Goal: Information Seeking & Learning: Check status

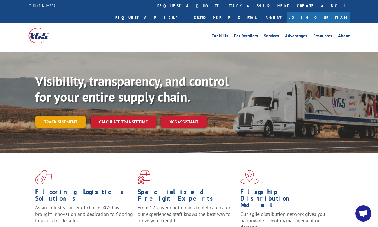
drag, startPoint x: 44, startPoint y: 116, endPoint x: 45, endPoint y: 113, distance: 2.8
click at [44, 116] on div "Visibility, transparency, and control for your entire supply chain. Track shipm…" at bounding box center [206, 111] width 343 height 76
click at [50, 116] on link "Track shipment" at bounding box center [60, 121] width 51 height 11
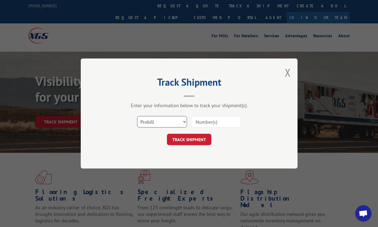
click at [147, 125] on select "Select category... Probill BOL PO" at bounding box center [162, 121] width 50 height 11
select select "po"
click at [137, 116] on select "Select category... Probill BOL PO" at bounding box center [162, 121] width 50 height 11
click at [202, 121] on input at bounding box center [216, 121] width 50 height 11
paste input "36530055"
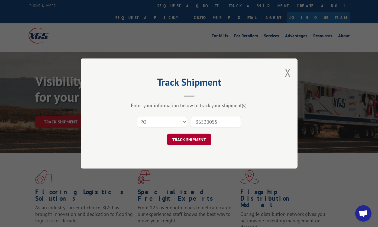
type input "36530055"
click at [202, 141] on button "TRACK SHIPMENT" at bounding box center [189, 138] width 44 height 11
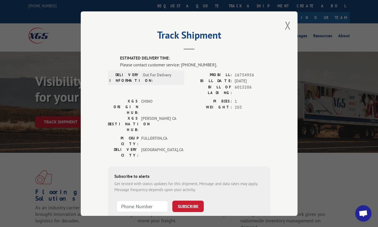
click at [194, 135] on div "PICKUP CITY: [GEOGRAPHIC_DATA] , [GEOGRAPHIC_DATA]: [GEOGRAPHIC_DATA] , [GEOGRA…" at bounding box center [189, 148] width 163 height 26
drag, startPoint x: 128, startPoint y: 40, endPoint x: 221, endPoint y: 54, distance: 93.4
click at [128, 40] on h2 "Track Shipment" at bounding box center [189, 36] width 163 height 10
click at [286, 25] on button "Close modal" at bounding box center [288, 25] width 6 height 14
